Goal: Task Accomplishment & Management: Complete application form

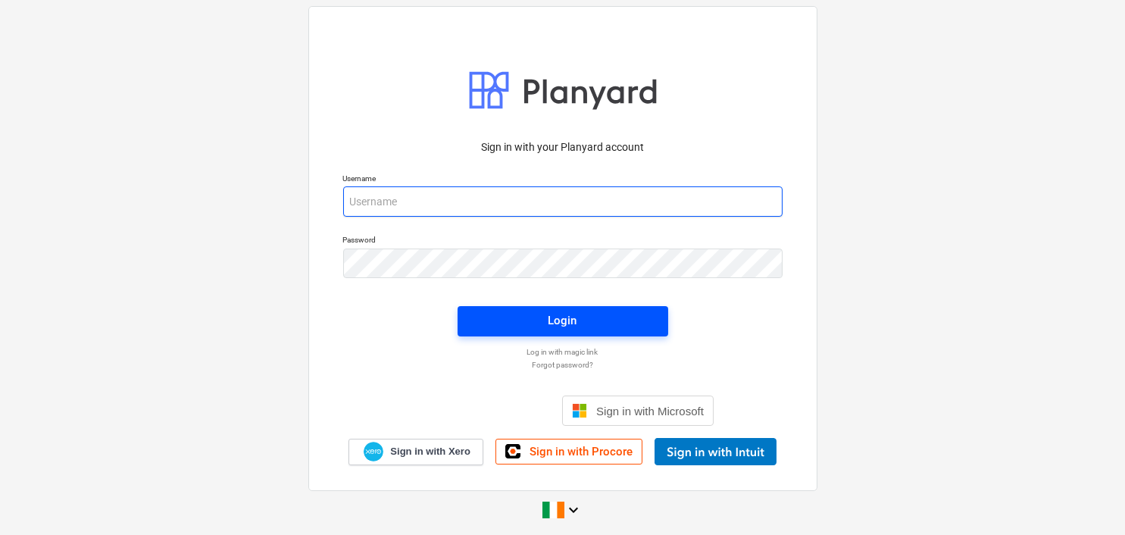
type input "[EMAIL_ADDRESS][DOMAIN_NAME]"
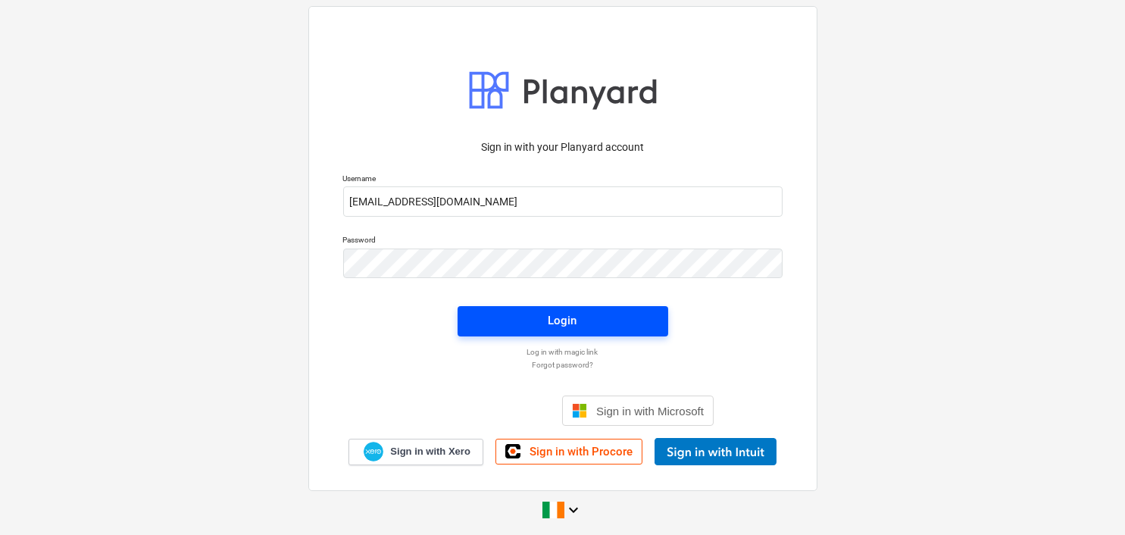
click at [562, 323] on div "Login" at bounding box center [563, 321] width 29 height 20
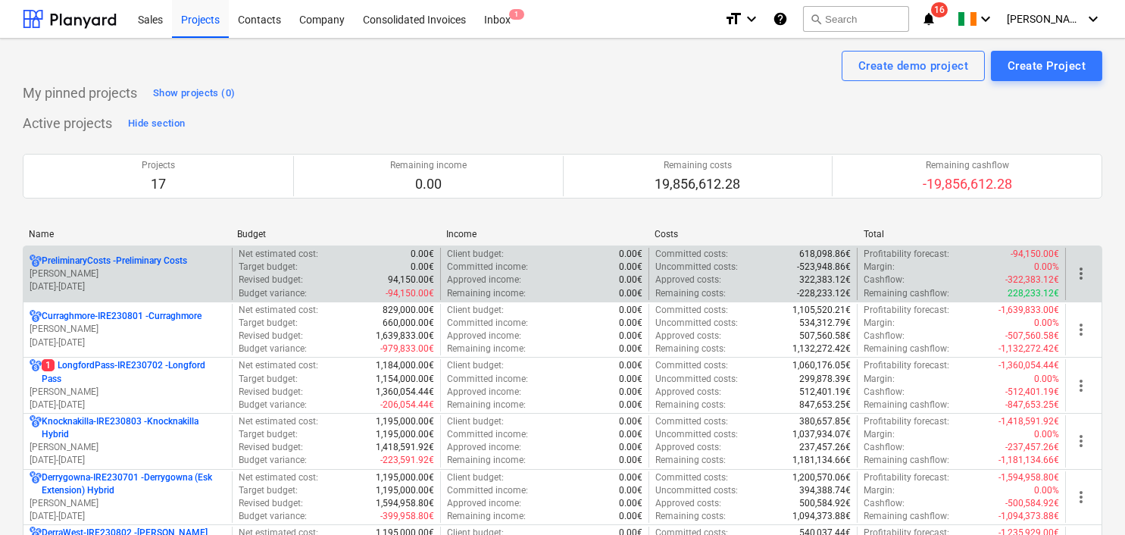
click at [160, 278] on p "[PERSON_NAME]" at bounding box center [128, 274] width 196 height 13
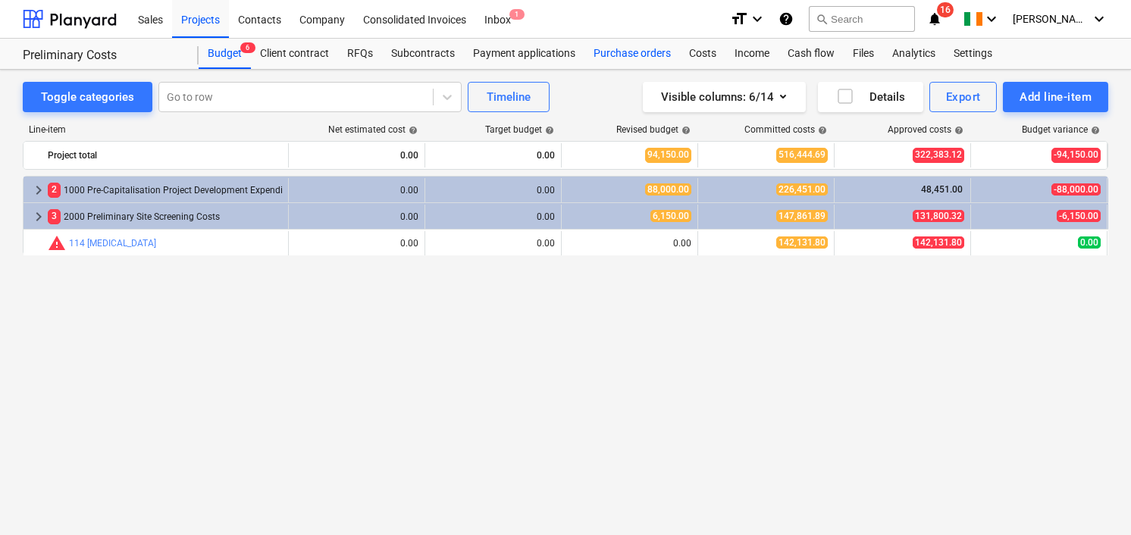
drag, startPoint x: 656, startPoint y: 52, endPoint x: 642, endPoint y: 59, distance: 15.3
click at [656, 52] on div "Purchase orders" at bounding box center [631, 54] width 95 height 30
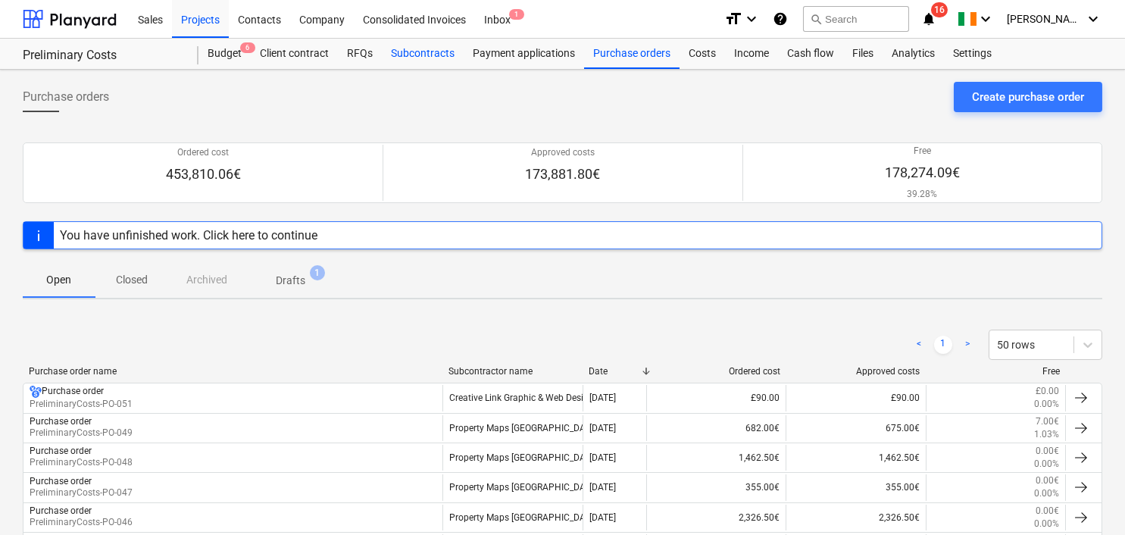
drag, startPoint x: 412, startPoint y: 47, endPoint x: 413, endPoint y: 59, distance: 12.2
click at [412, 49] on div "Subcontracts" at bounding box center [423, 54] width 82 height 30
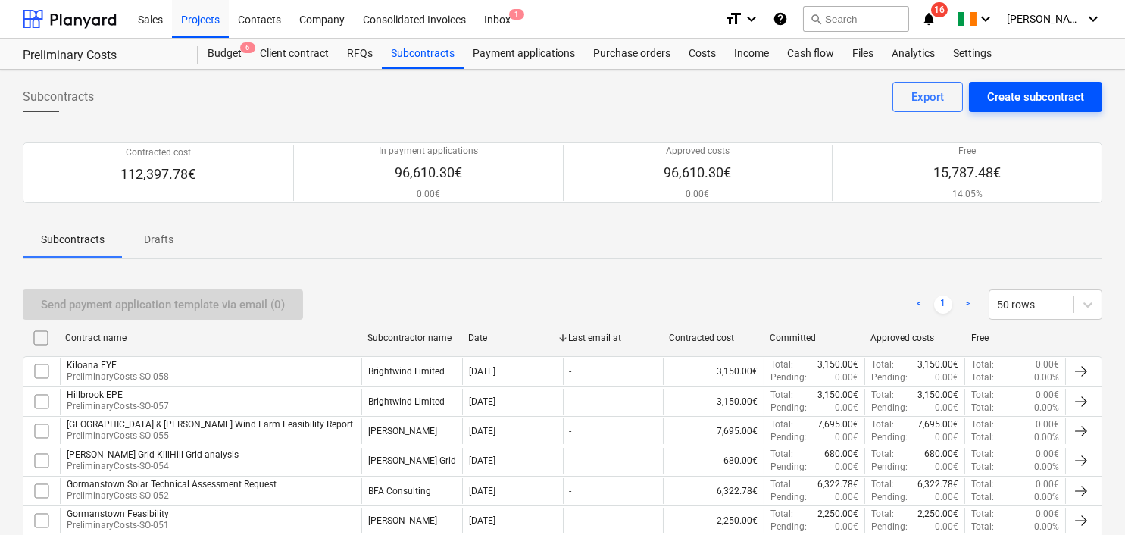
click at [1028, 92] on div "Create subcontract" at bounding box center [1036, 97] width 97 height 20
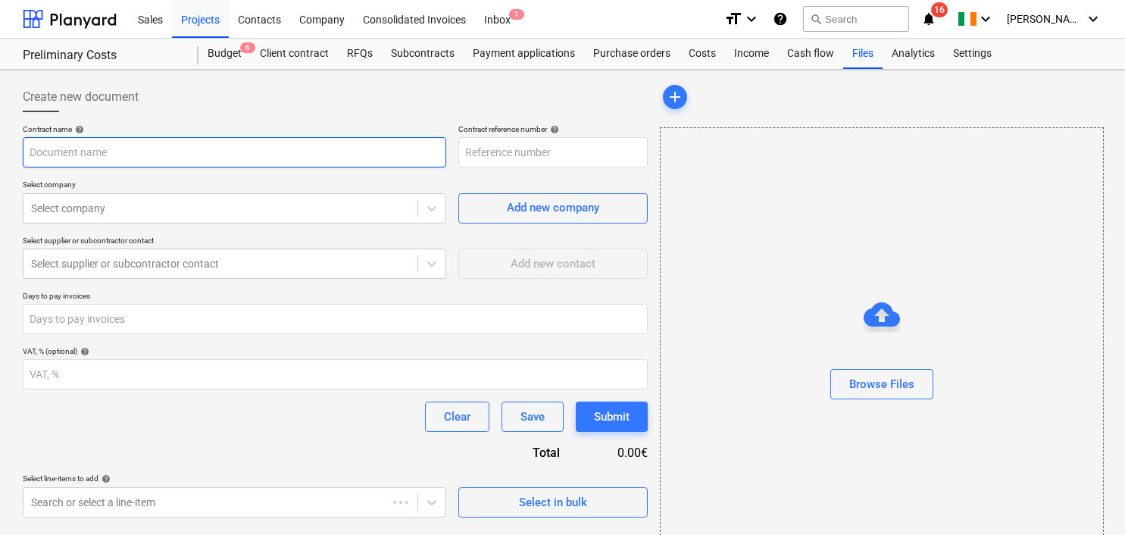
type input "PreliminaryCosts-SO-059"
click at [70, 150] on input "text" at bounding box center [235, 152] width 424 height 30
click at [71, 149] on input "Preliminery Stake" at bounding box center [235, 152] width 424 height 30
click at [111, 149] on input "Preliminary Stake" at bounding box center [235, 152] width 424 height 30
type input "Preliminary Sites - Stakeholder Engagement"
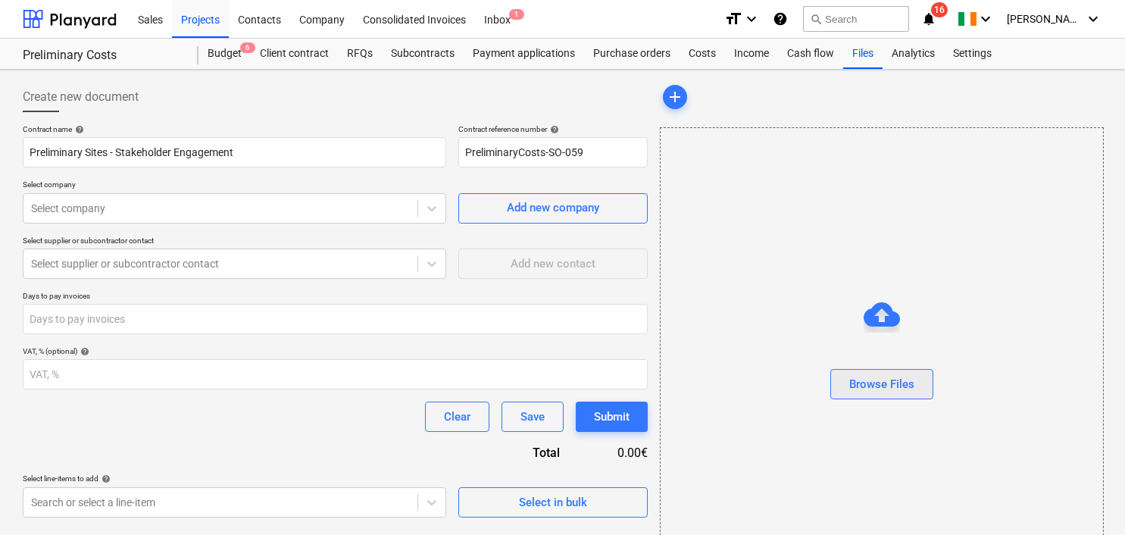
click at [905, 374] on div "Browse Files" at bounding box center [882, 384] width 65 height 20
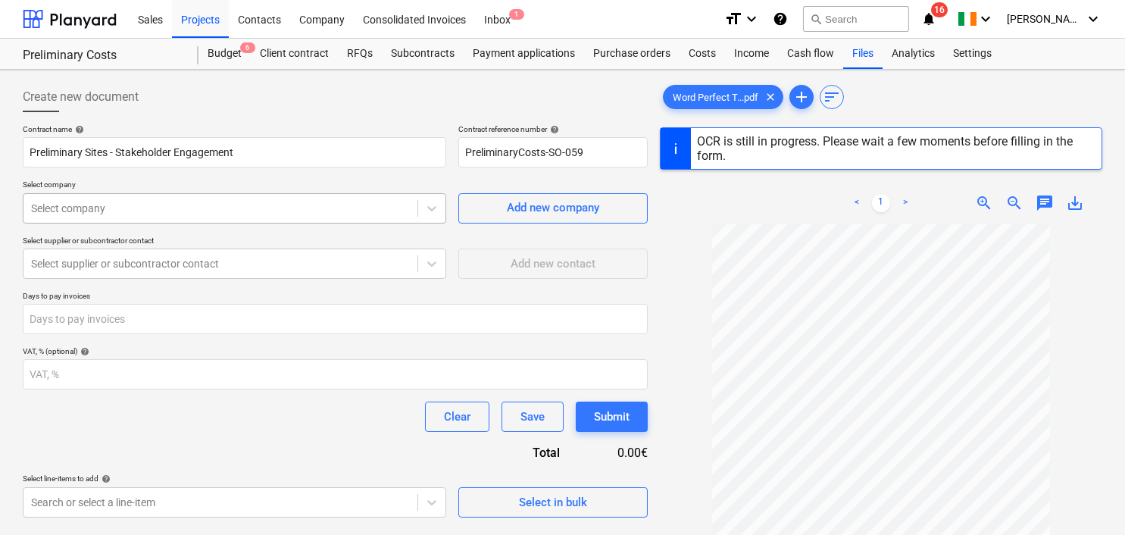
click at [115, 209] on div at bounding box center [220, 208] width 379 height 15
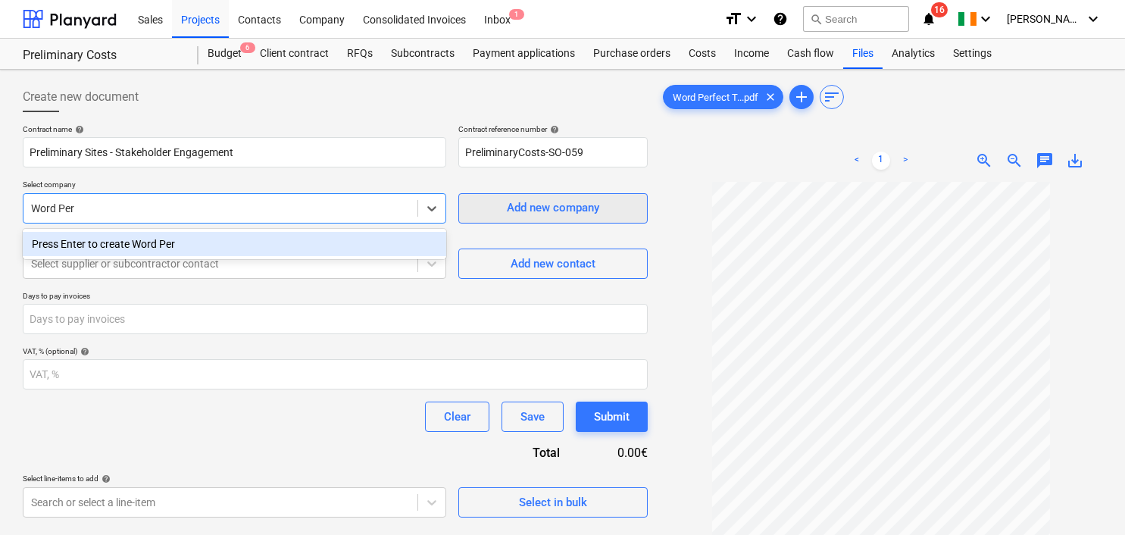
type input "Word Per"
click at [565, 211] on div "Add new company" at bounding box center [553, 208] width 92 height 20
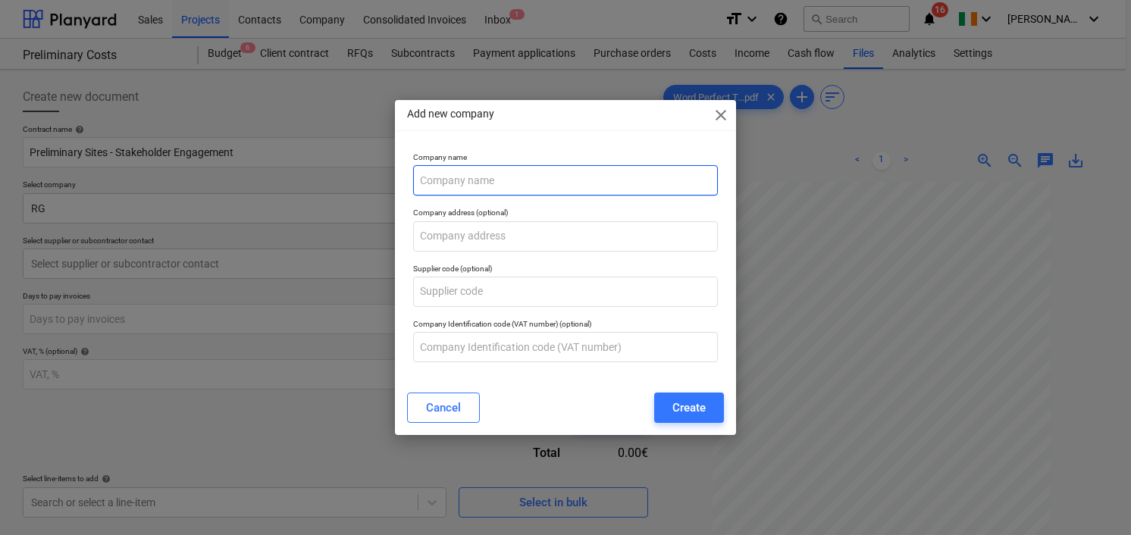
click at [448, 182] on input "text" at bounding box center [565, 180] width 305 height 30
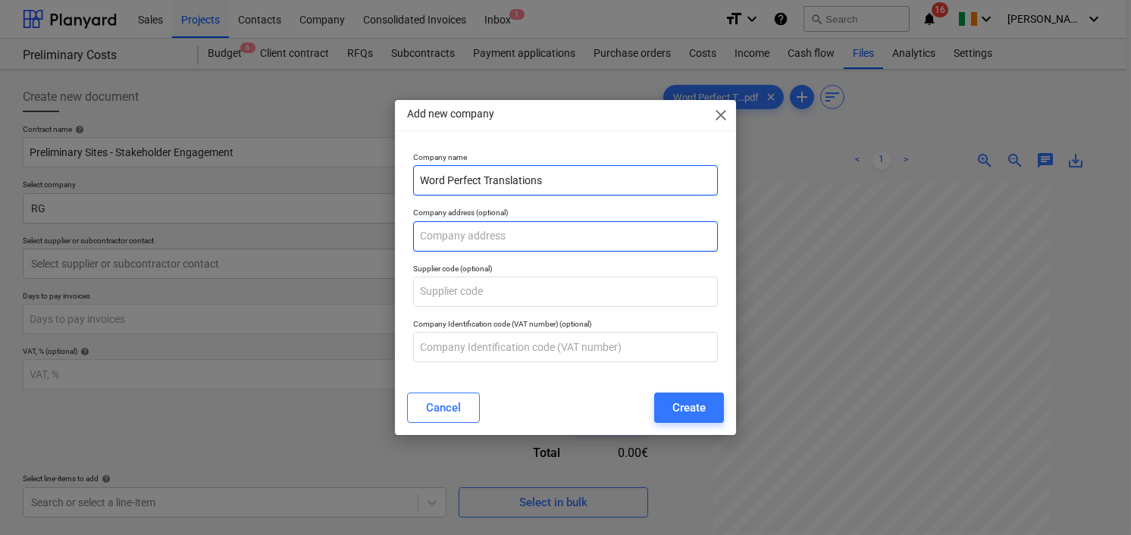
type input "Word Perfect Translations"
click at [473, 241] on input "text" at bounding box center [565, 236] width 305 height 30
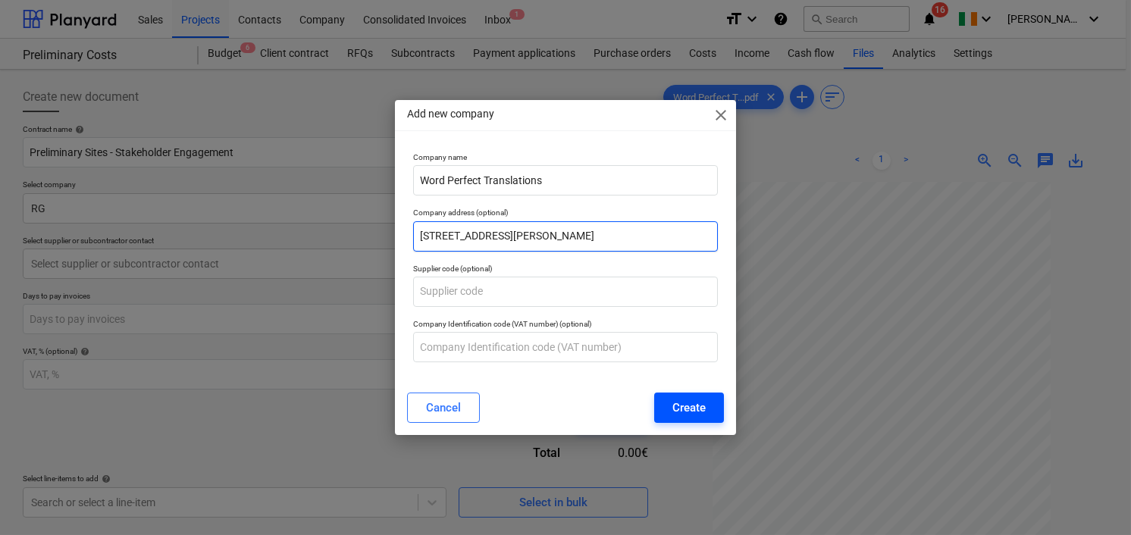
type input "[STREET_ADDRESS][PERSON_NAME]"
click at [686, 411] on div "Create" at bounding box center [688, 408] width 33 height 20
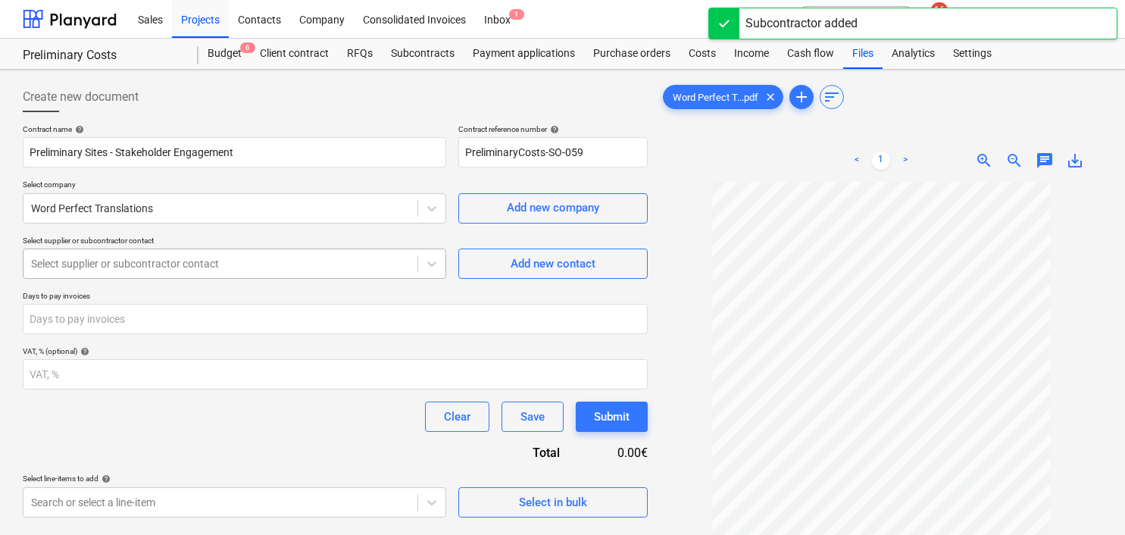
click at [186, 264] on div at bounding box center [220, 263] width 379 height 15
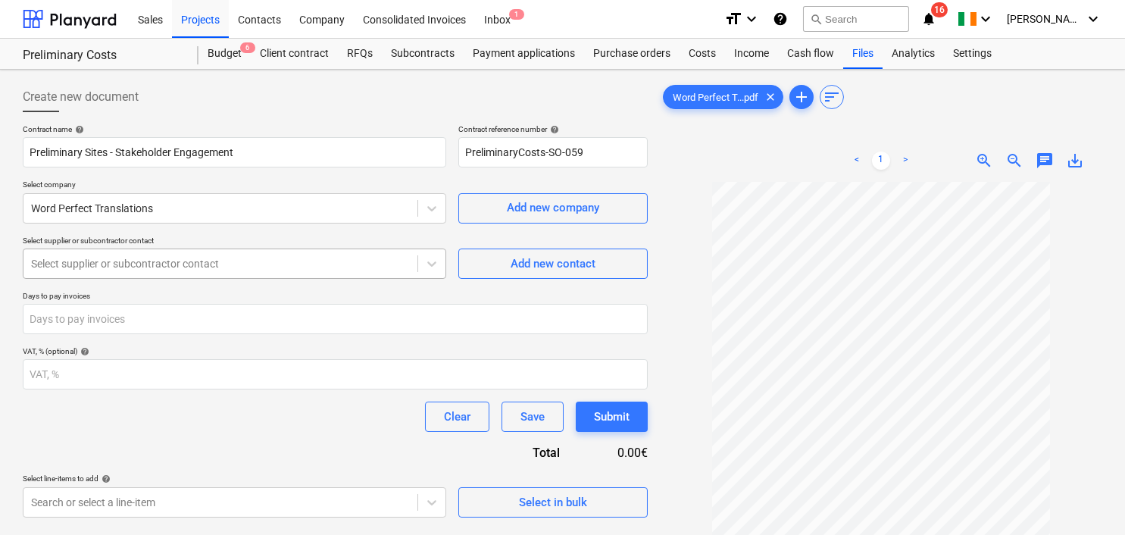
click at [83, 262] on div at bounding box center [220, 263] width 379 height 15
click at [561, 259] on div "Add new contact" at bounding box center [553, 264] width 85 height 20
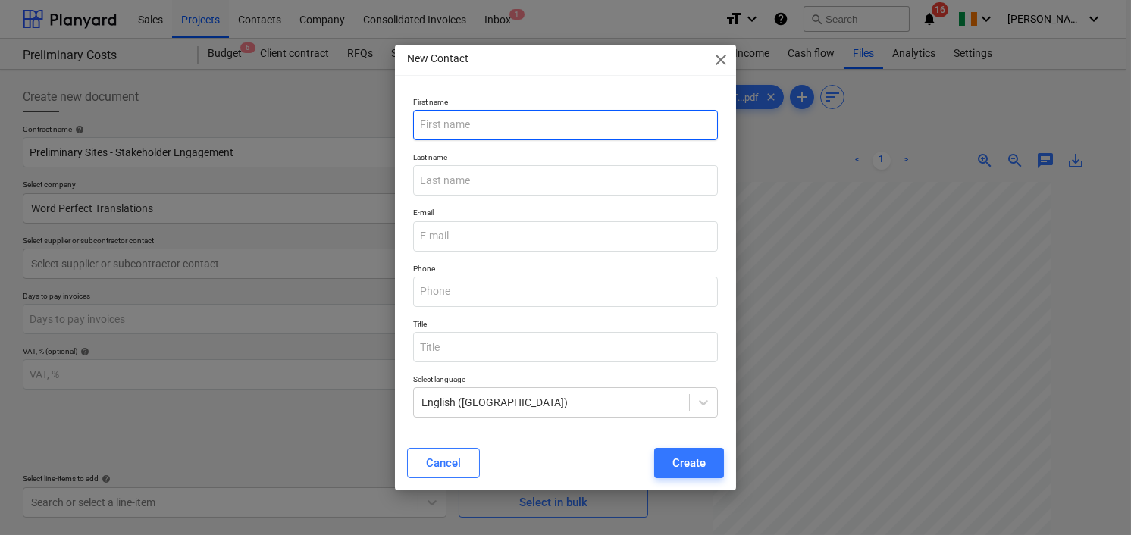
click at [466, 124] on input "text" at bounding box center [565, 125] width 305 height 30
type input "Blaithi"
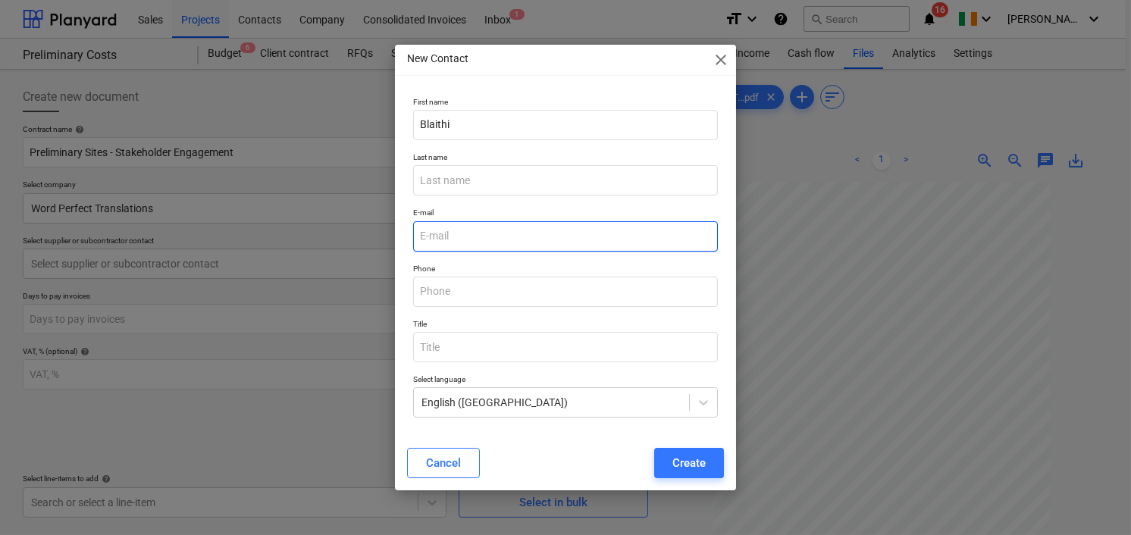
click at [449, 236] on input "email" at bounding box center [565, 236] width 305 height 30
type input "[EMAIL_ADDRESS][DOMAIN_NAME]"
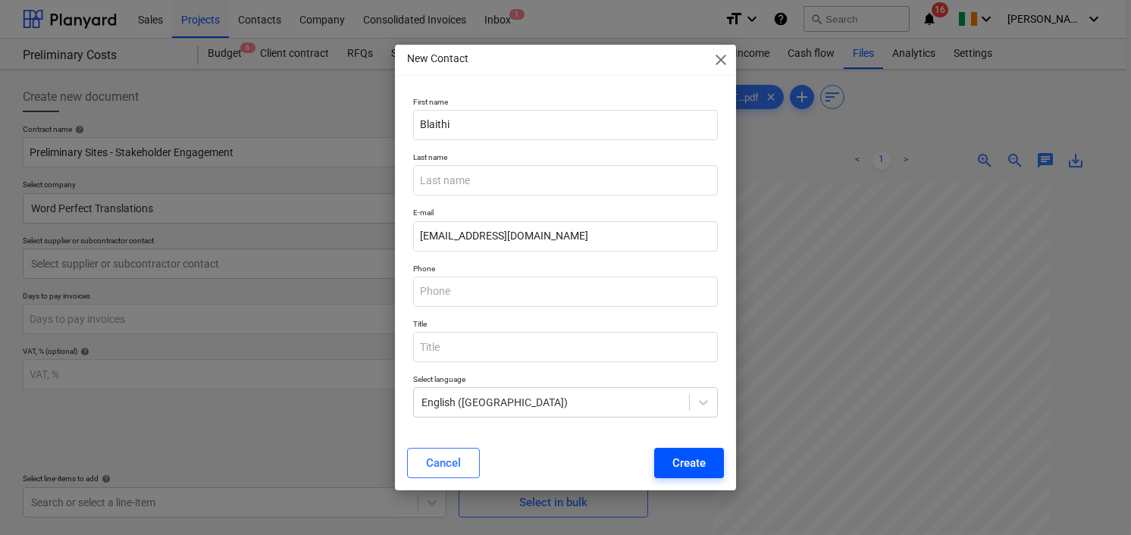
click at [687, 461] on div "Create" at bounding box center [688, 463] width 33 height 20
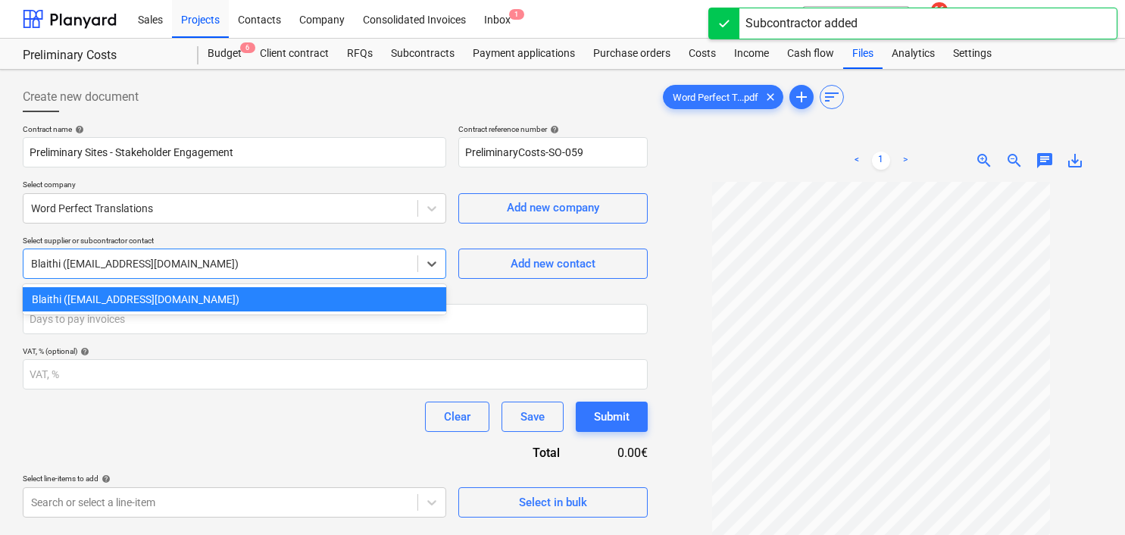
click at [245, 266] on div at bounding box center [220, 263] width 379 height 15
click at [221, 295] on div "Blaithi ([EMAIL_ADDRESS][DOMAIN_NAME])" at bounding box center [235, 299] width 424 height 24
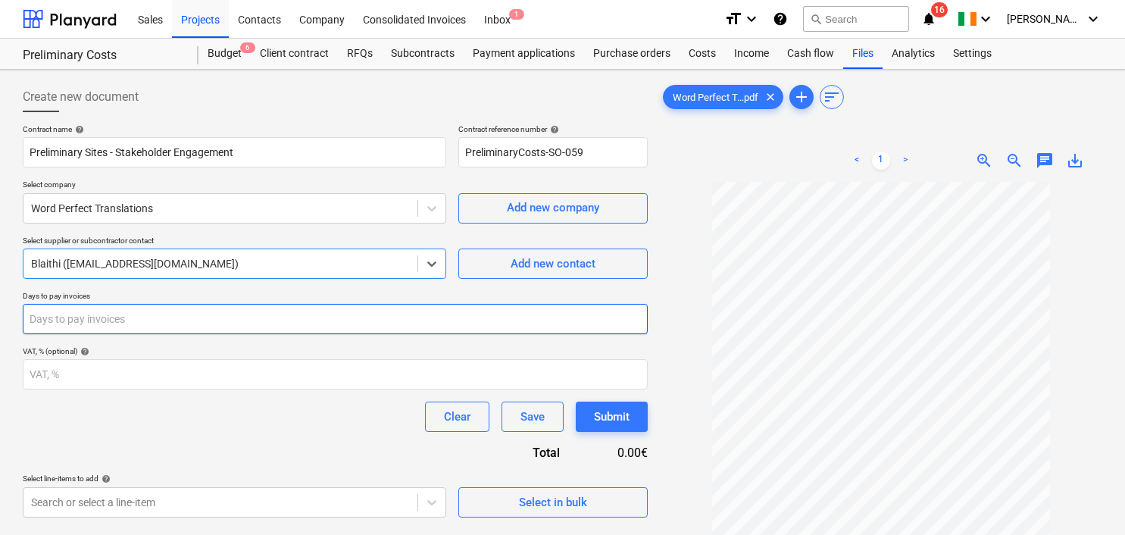
click at [142, 321] on input "number" at bounding box center [335, 319] width 625 height 30
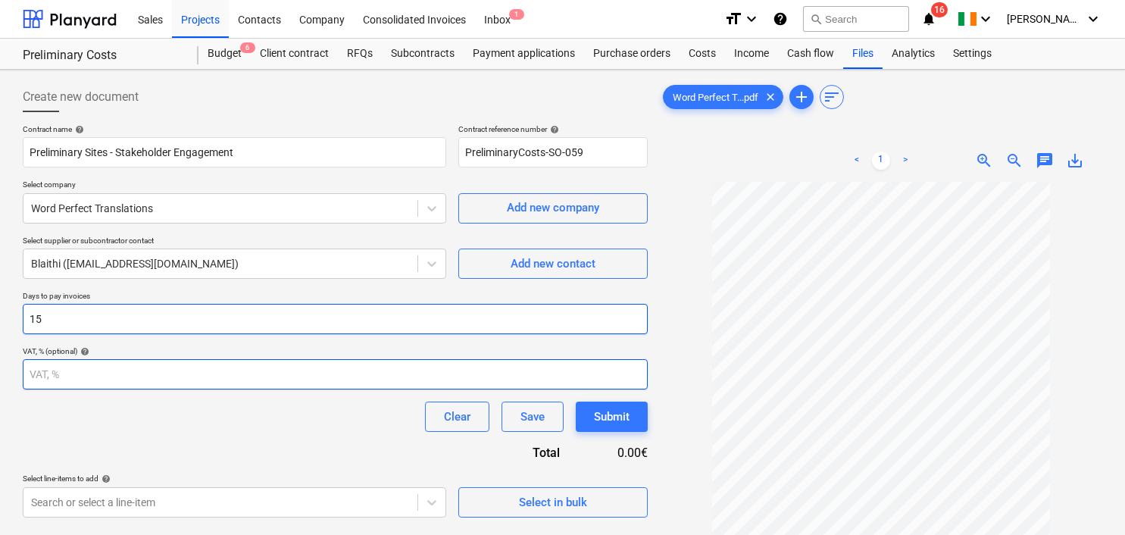
type input "15"
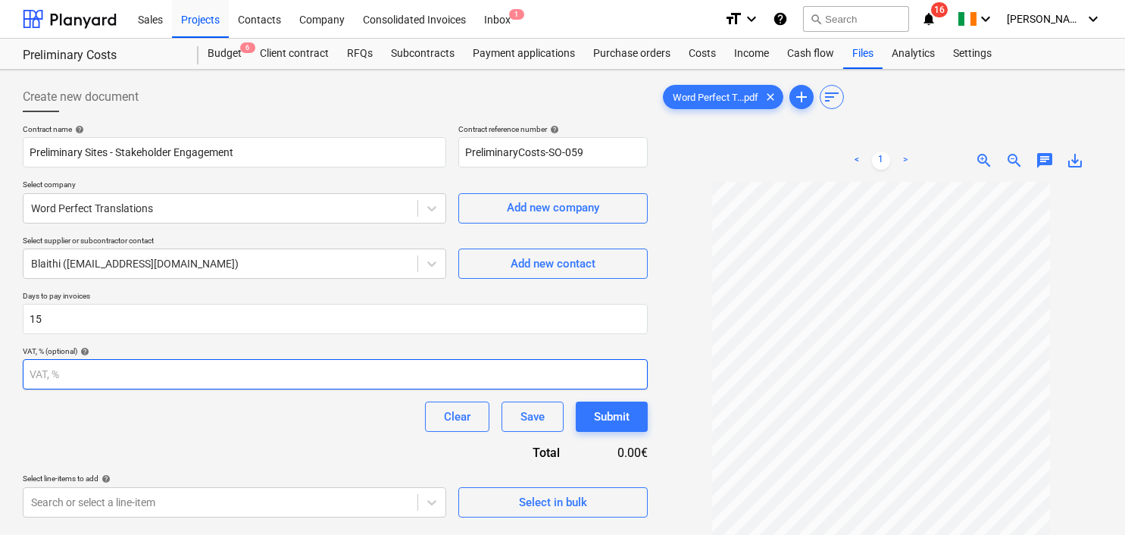
click at [84, 377] on input "number" at bounding box center [335, 374] width 625 height 30
type input "23"
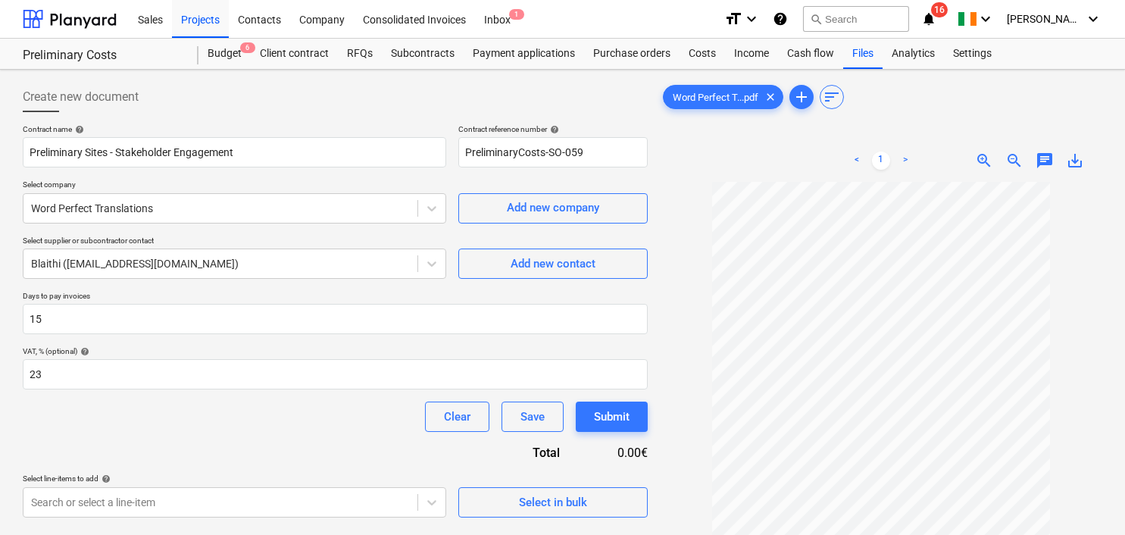
drag, startPoint x: 133, startPoint y: 444, endPoint x: 150, endPoint y: 443, distance: 16.7
click at [136, 443] on div "Contract name help Preliminary Sites - Stakeholder Engagement Contract referenc…" at bounding box center [335, 320] width 625 height 393
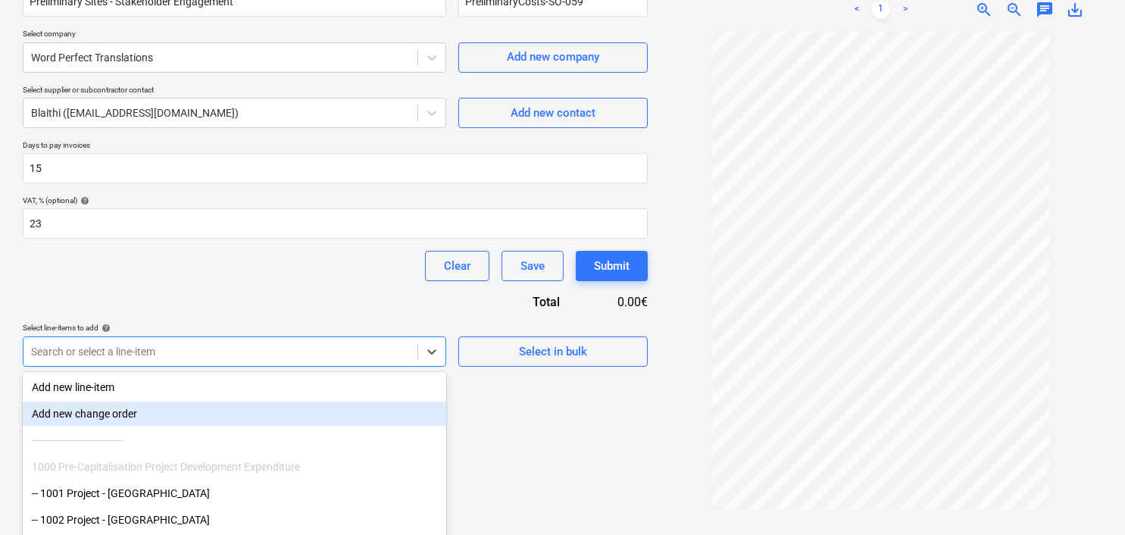
click at [206, 355] on body "Sales Projects Contacts Company Consolidated Invoices Inbox 1 format_size keybo…" at bounding box center [562, 116] width 1125 height 535
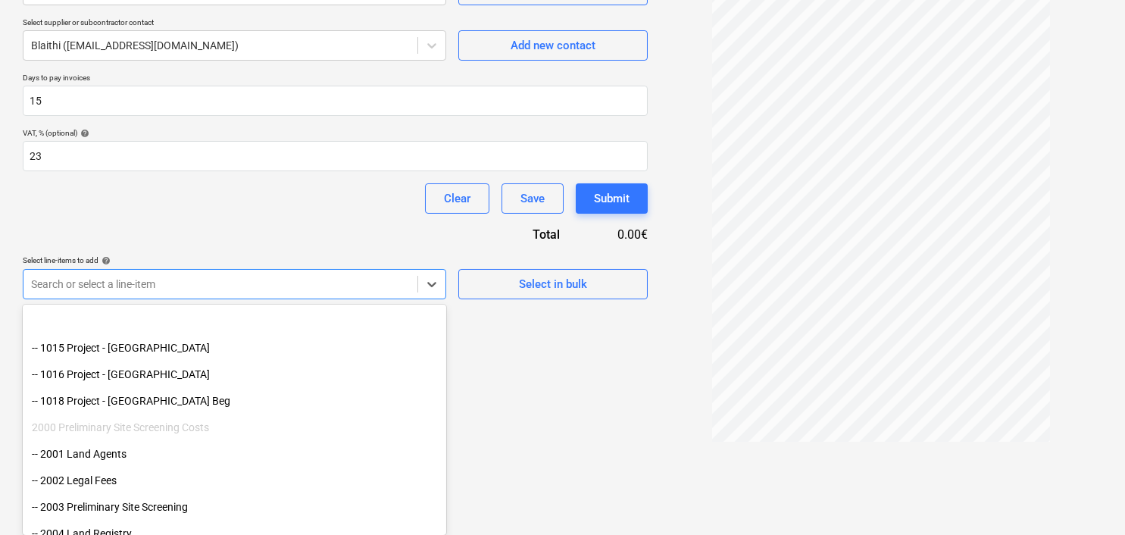
scroll to position [436, 0]
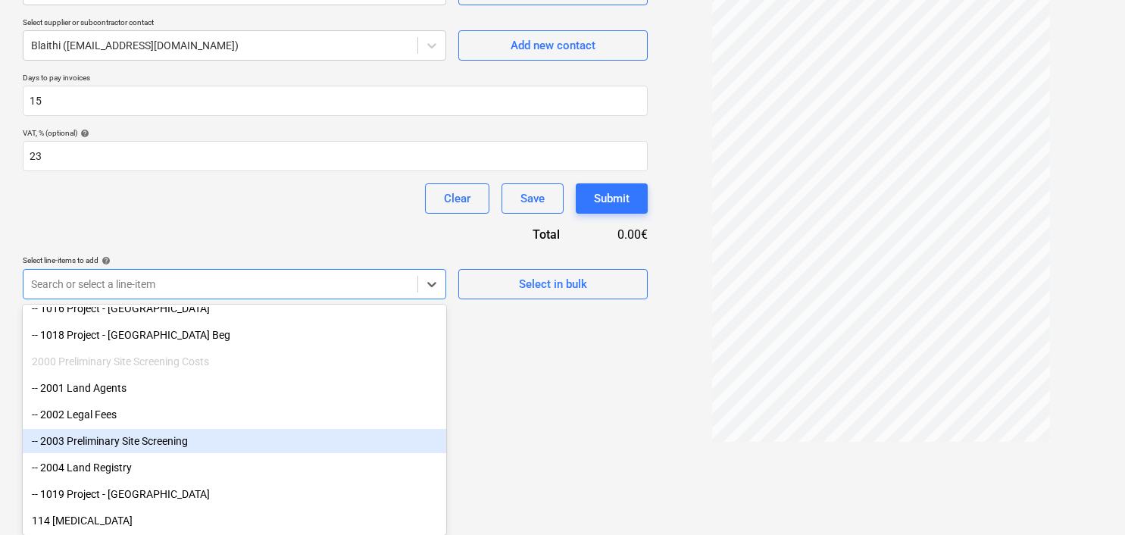
click at [143, 437] on div "-- 2003 Preliminary Site Screening" at bounding box center [235, 441] width 424 height 24
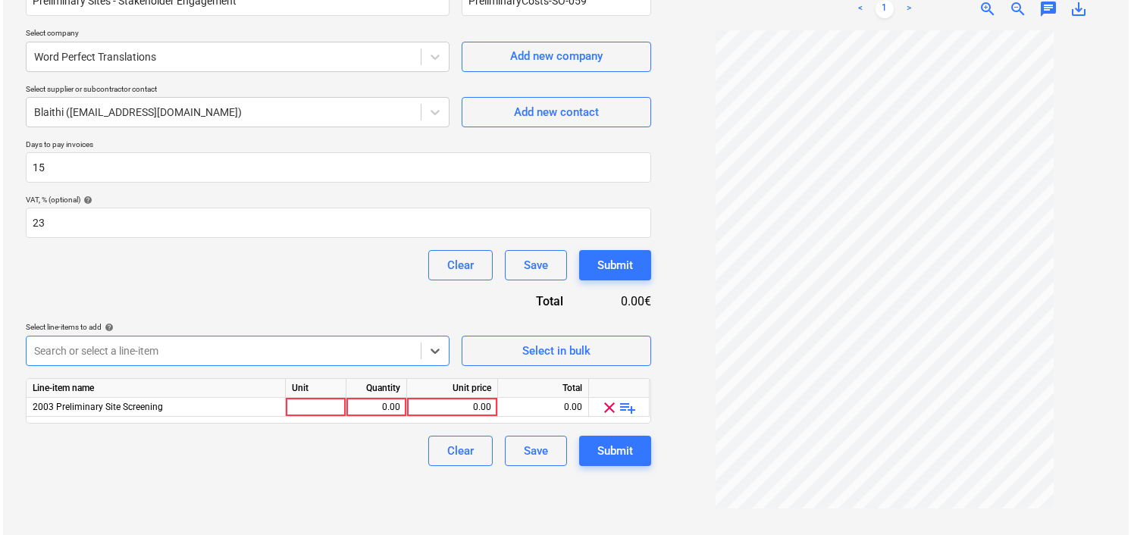
scroll to position [151, 0]
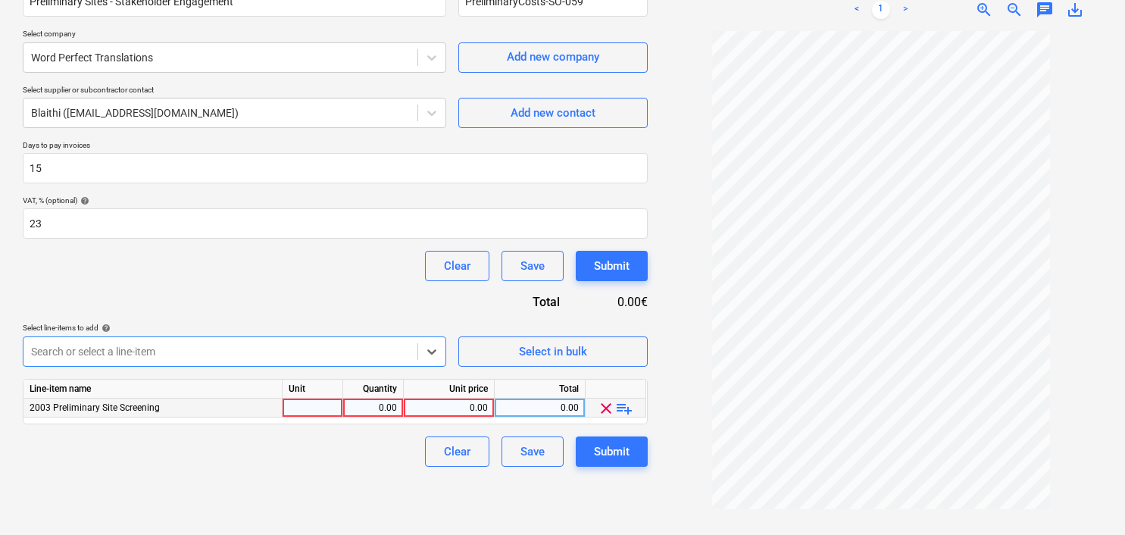
click at [322, 403] on div at bounding box center [313, 408] width 61 height 19
type input "1"
click at [402, 403] on div "0.00" at bounding box center [373, 408] width 61 height 19
type input "1"
click at [479, 405] on div "0.00" at bounding box center [449, 408] width 78 height 19
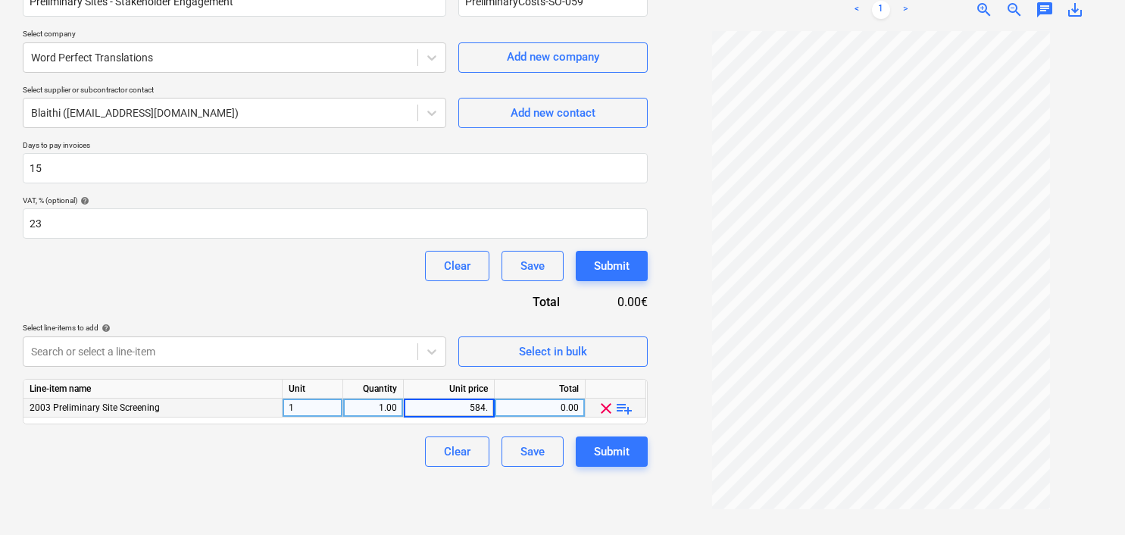
type input "584.6"
click at [602, 496] on div "Create new document Contract name help Preliminary Sites - Stakeholder Engageme…" at bounding box center [335, 227] width 637 height 605
click at [622, 452] on div "Submit" at bounding box center [612, 452] width 36 height 20
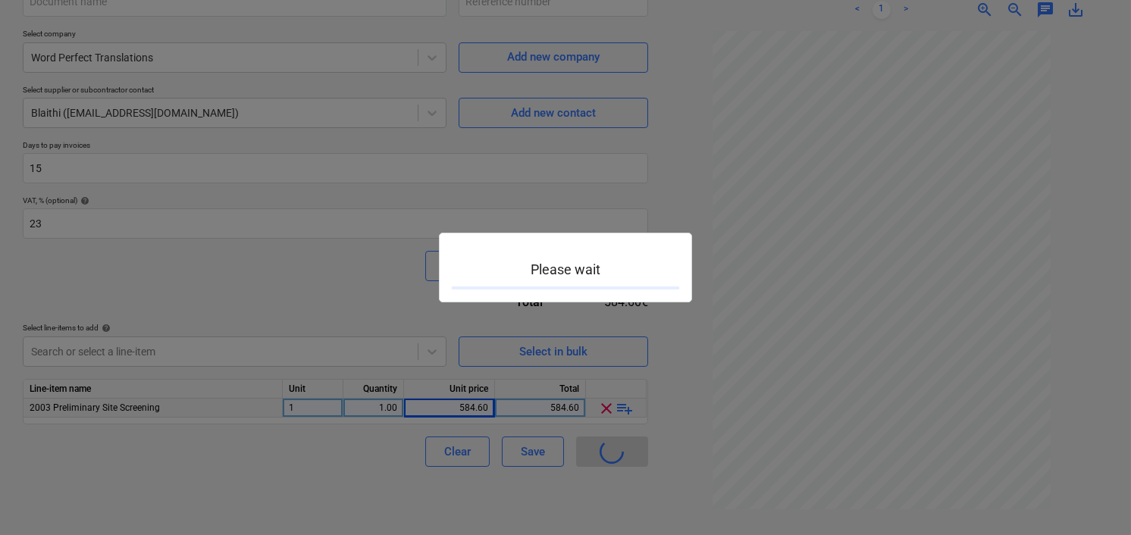
type input "PreliminaryCosts-SO-059"
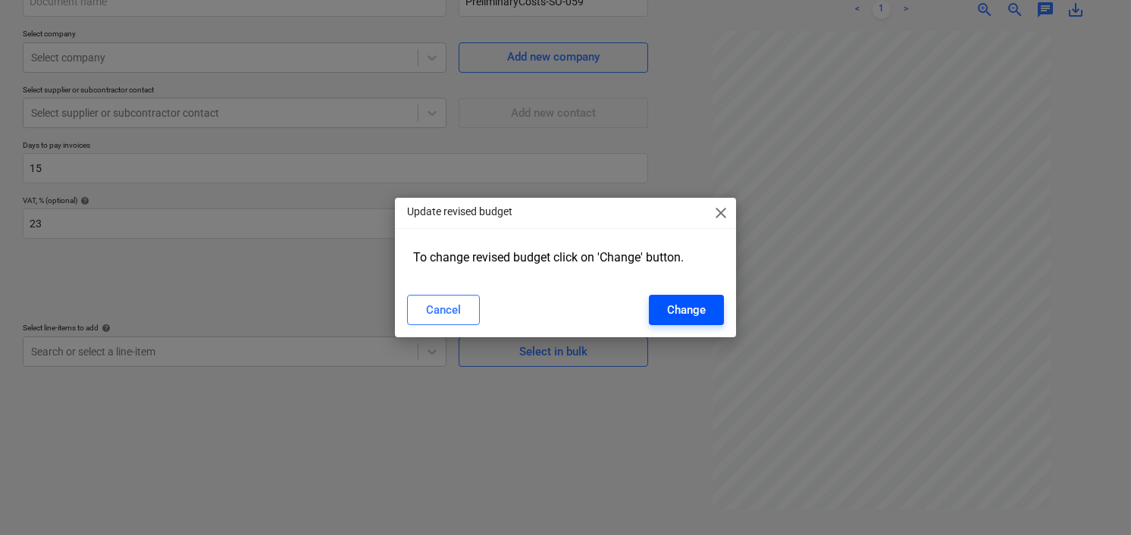
click at [690, 311] on div "Change" at bounding box center [686, 310] width 39 height 20
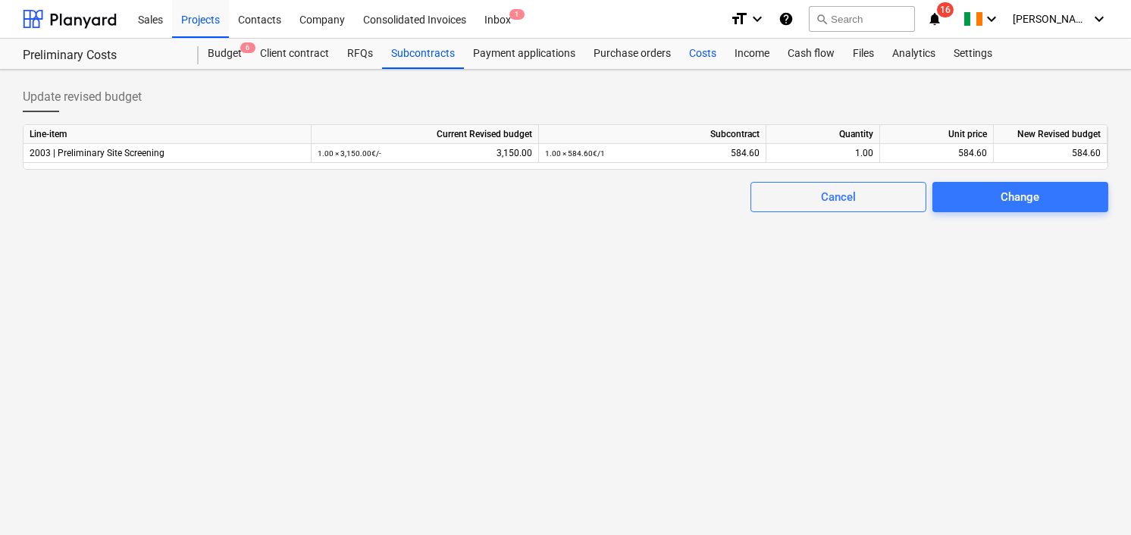
click at [693, 51] on div "Costs" at bounding box center [702, 54] width 45 height 30
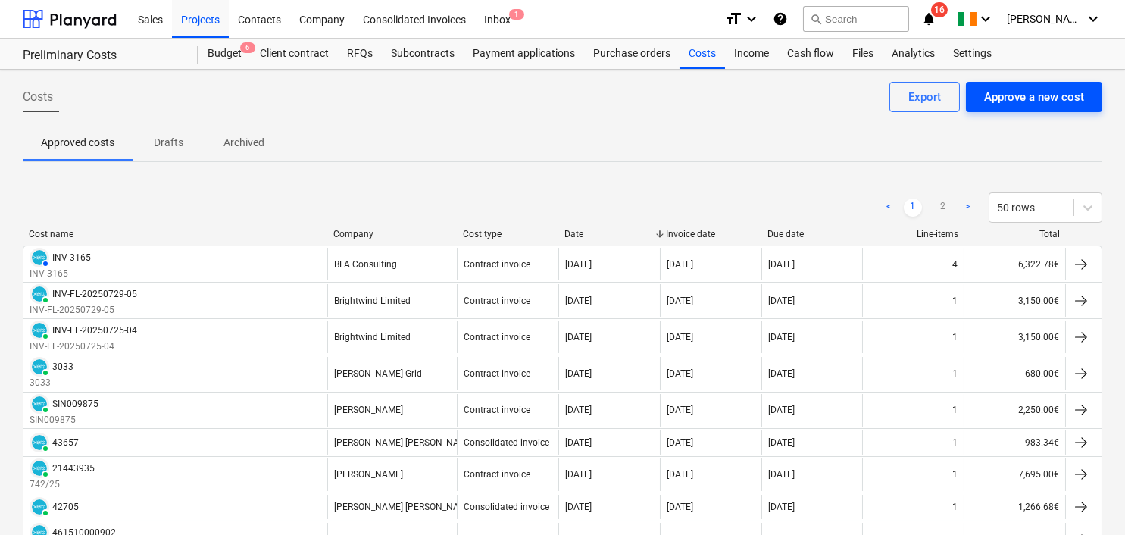
click at [1022, 93] on div "Approve a new cost" at bounding box center [1035, 97] width 100 height 20
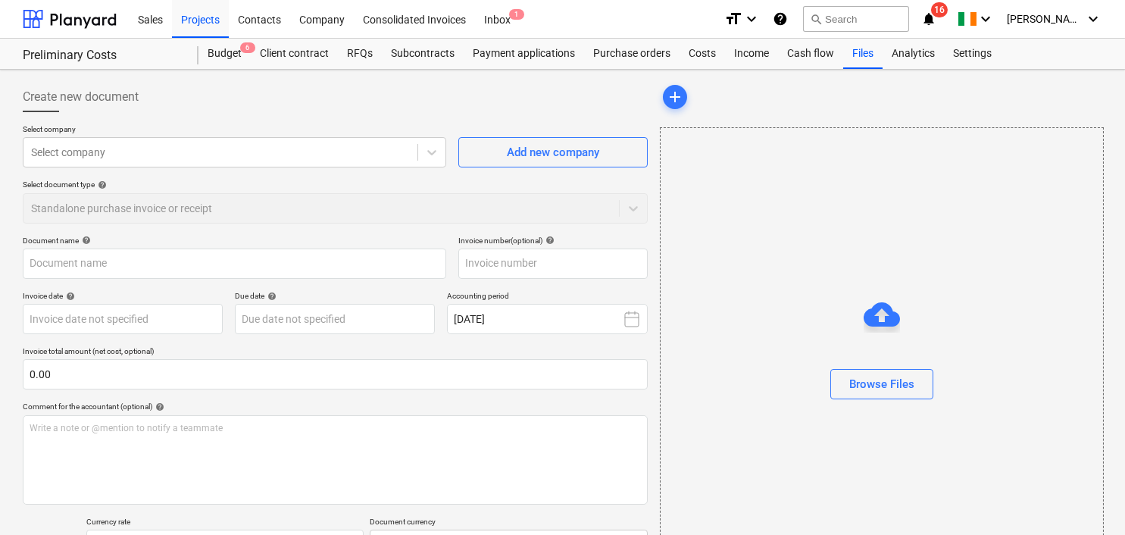
drag, startPoint x: 206, startPoint y: 17, endPoint x: 290, endPoint y: 81, distance: 104.9
click at [206, 17] on div "Projects" at bounding box center [200, 18] width 57 height 39
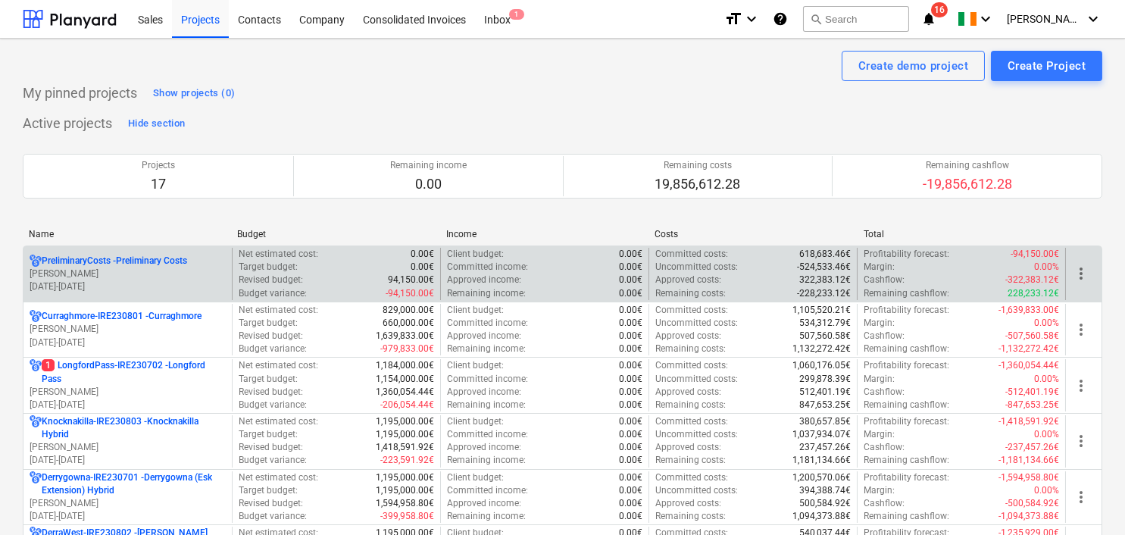
click at [149, 273] on p "[PERSON_NAME]" at bounding box center [128, 274] width 196 height 13
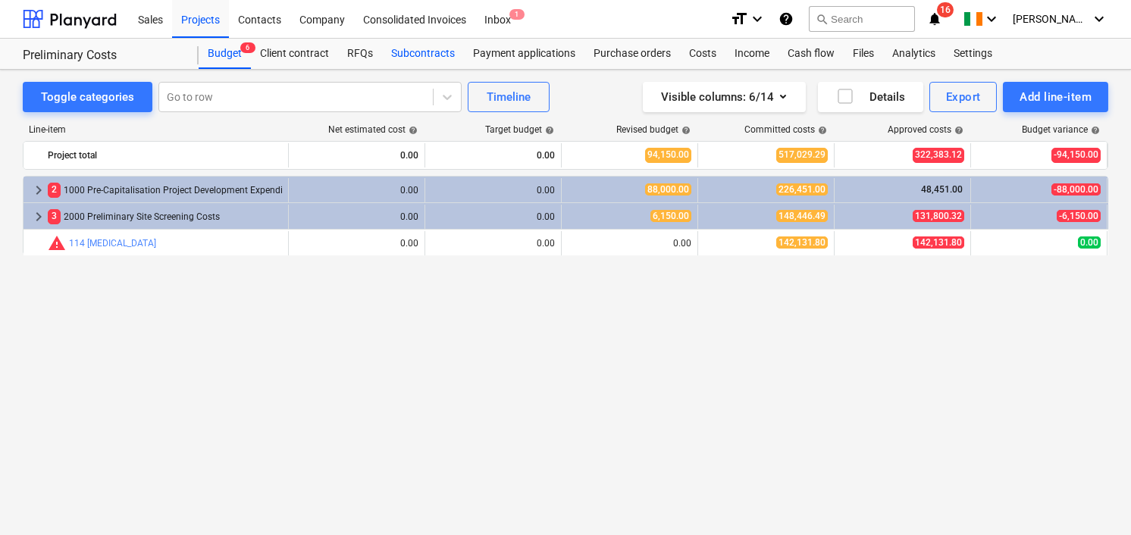
click at [427, 53] on div "Subcontracts" at bounding box center [423, 54] width 82 height 30
